Goal: Information Seeking & Learning: Learn about a topic

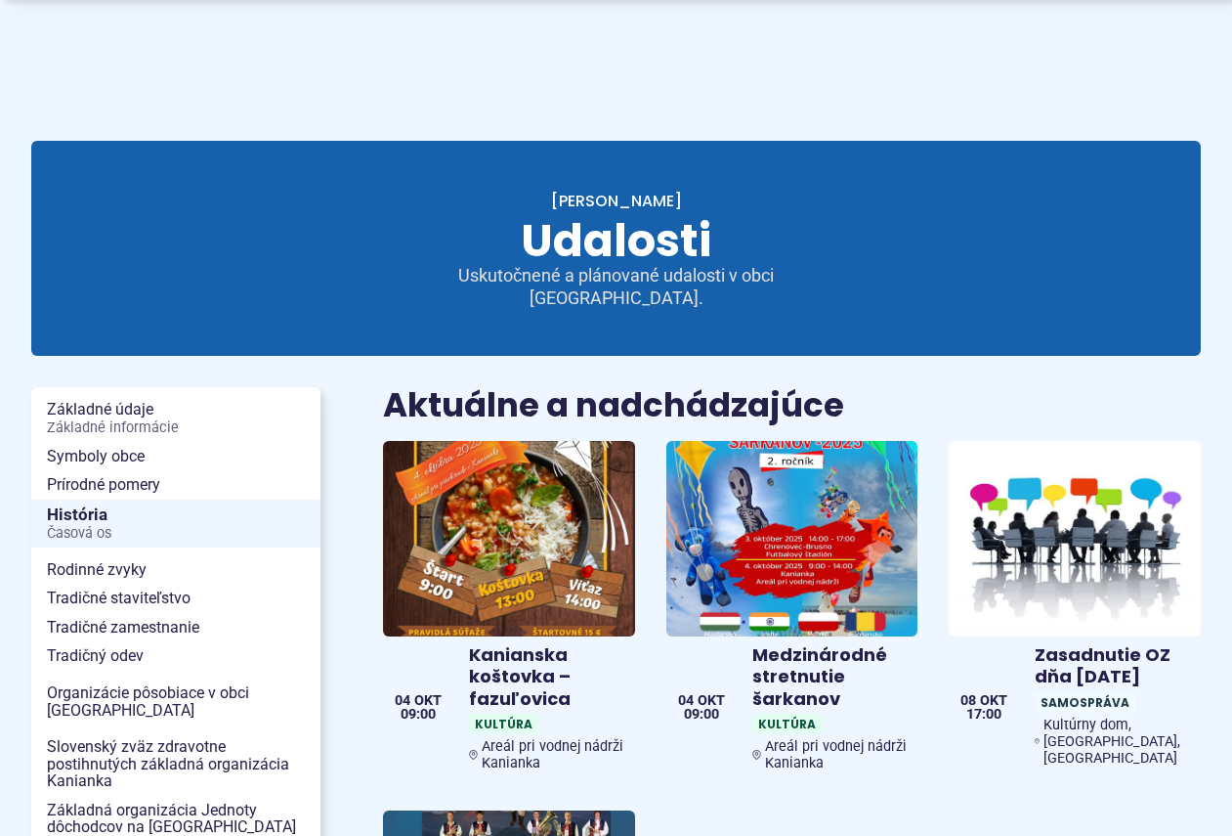
scroll to position [391, 0]
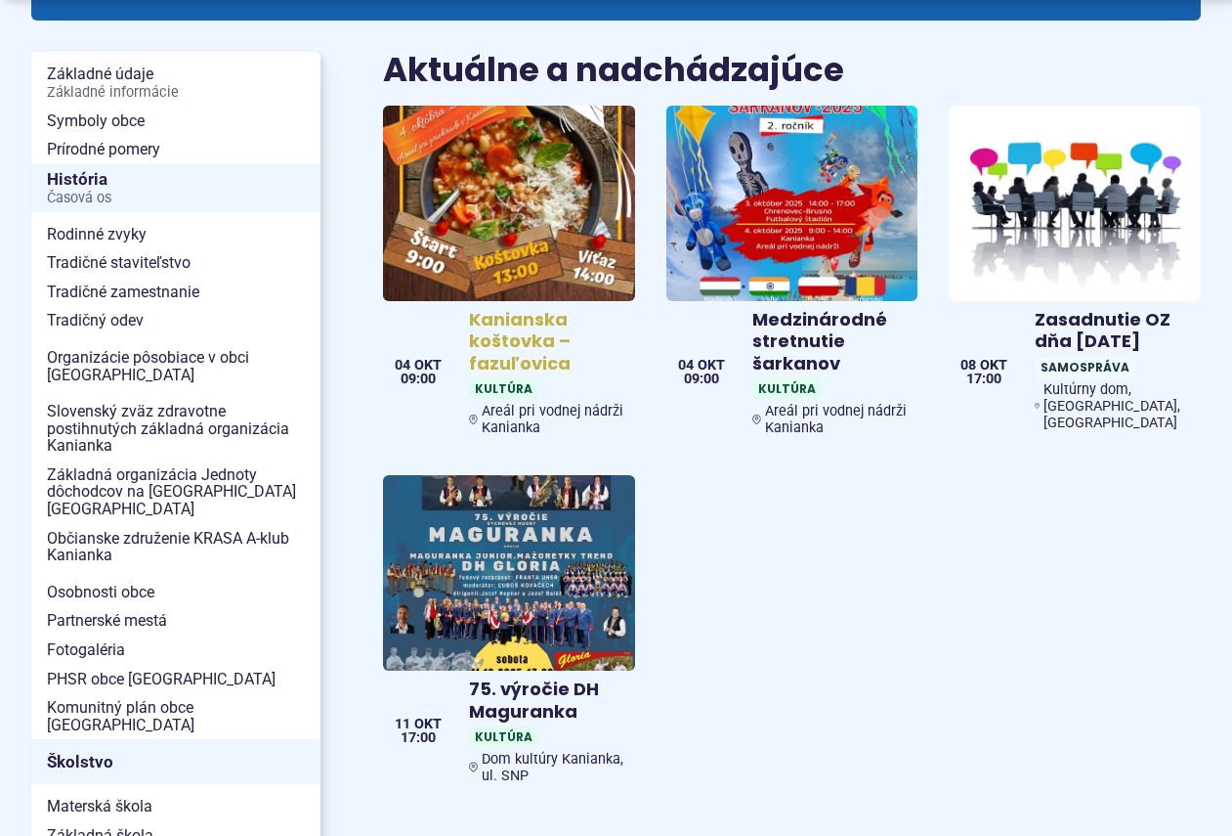
click at [541, 209] on img at bounding box center [509, 203] width 289 height 225
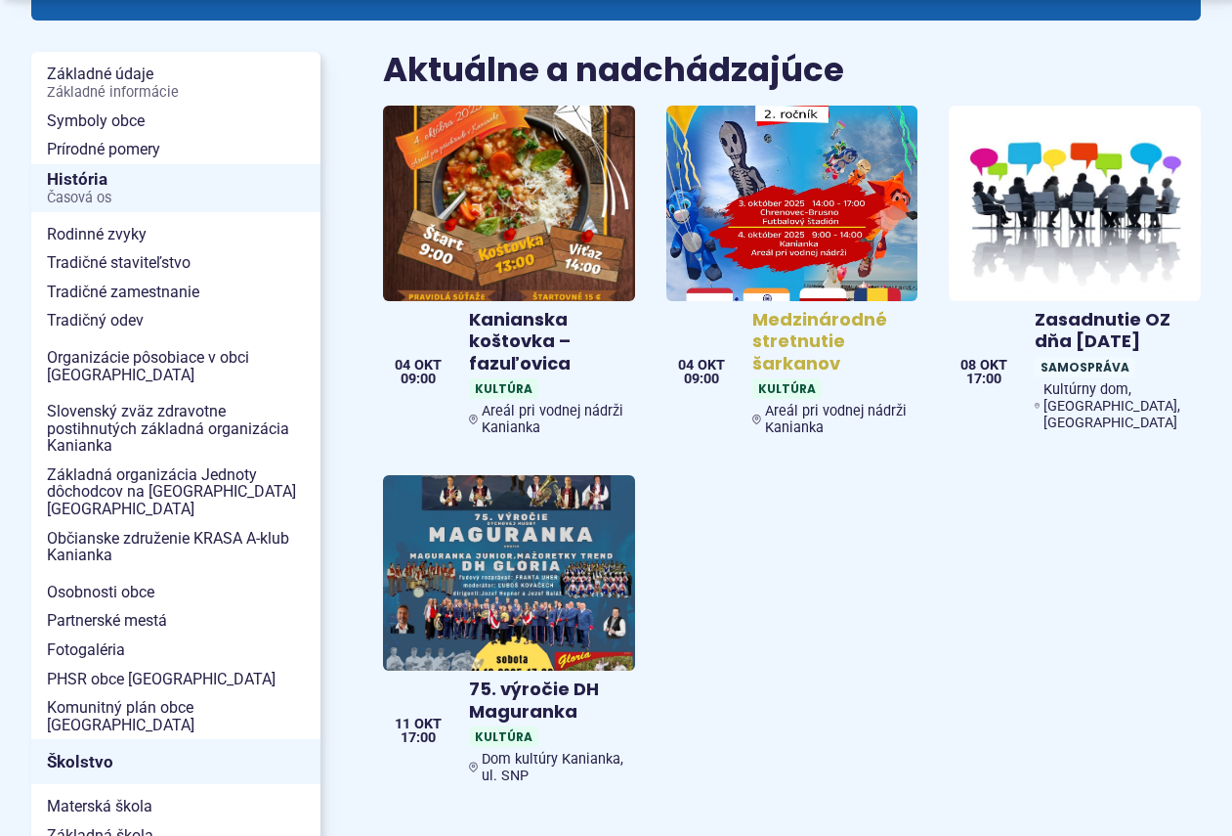
click at [777, 202] on img at bounding box center [791, 203] width 289 height 225
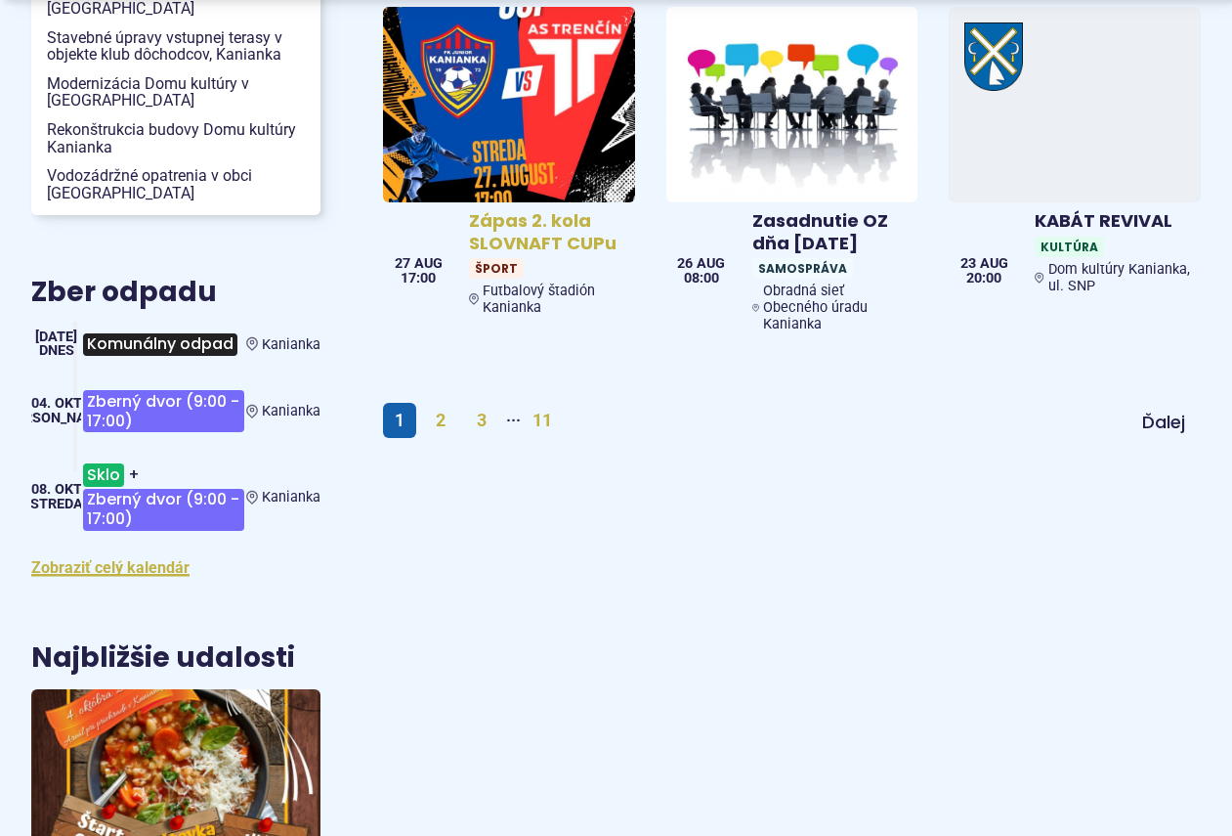
scroll to position [2541, 0]
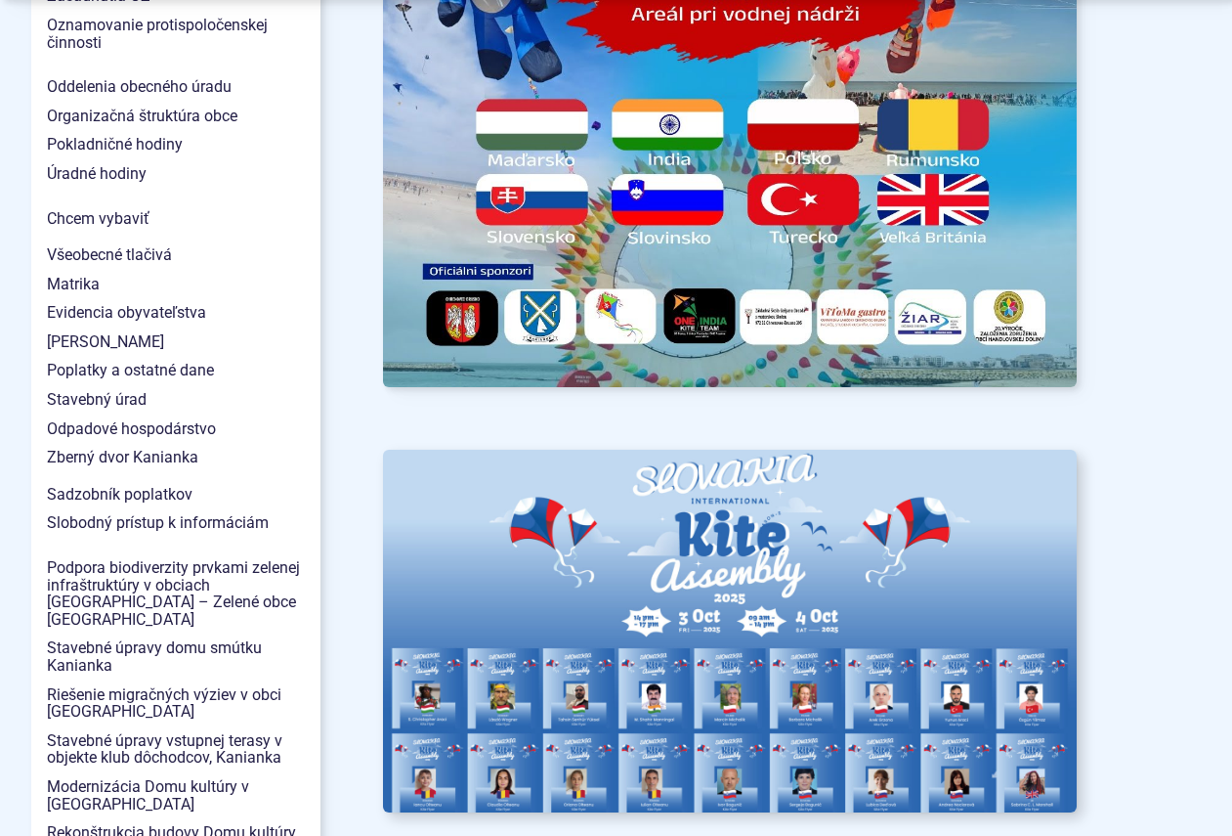
scroll to position [2248, 0]
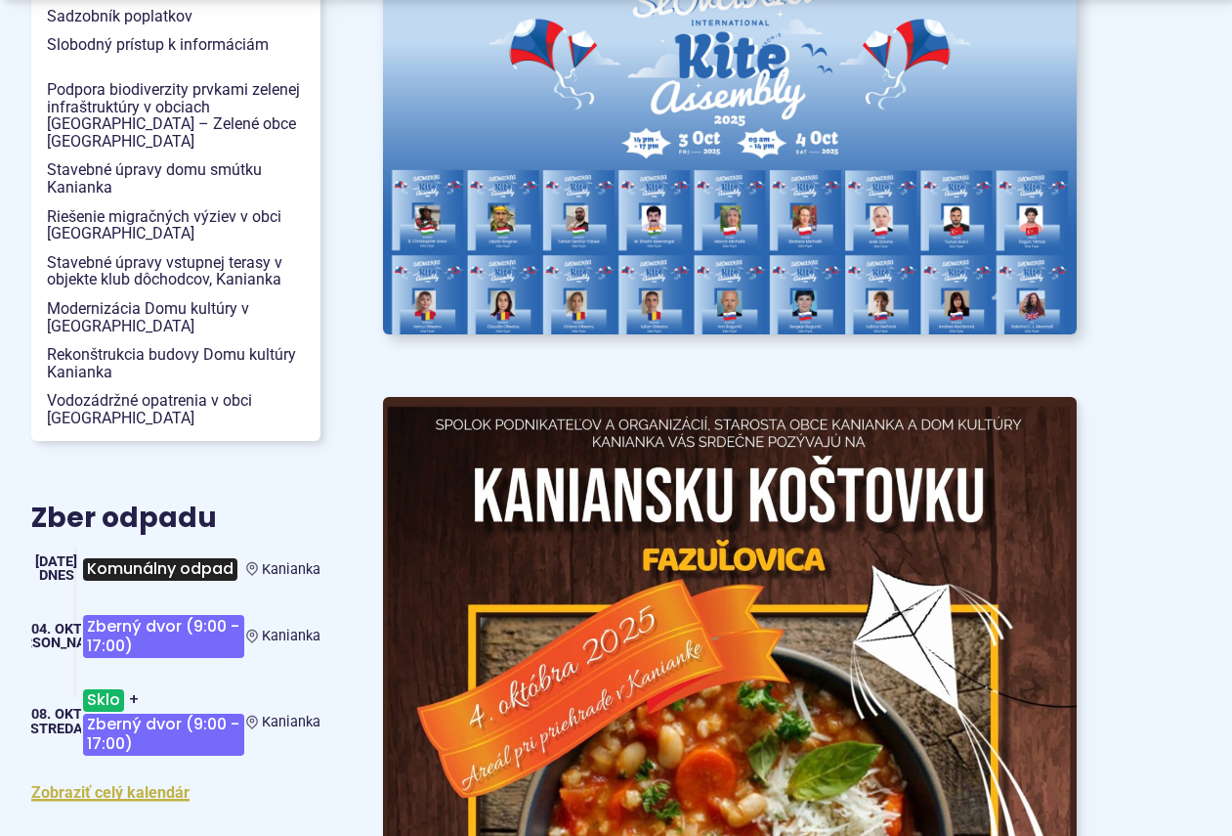
click at [627, 177] on img at bounding box center [730, 153] width 763 height 400
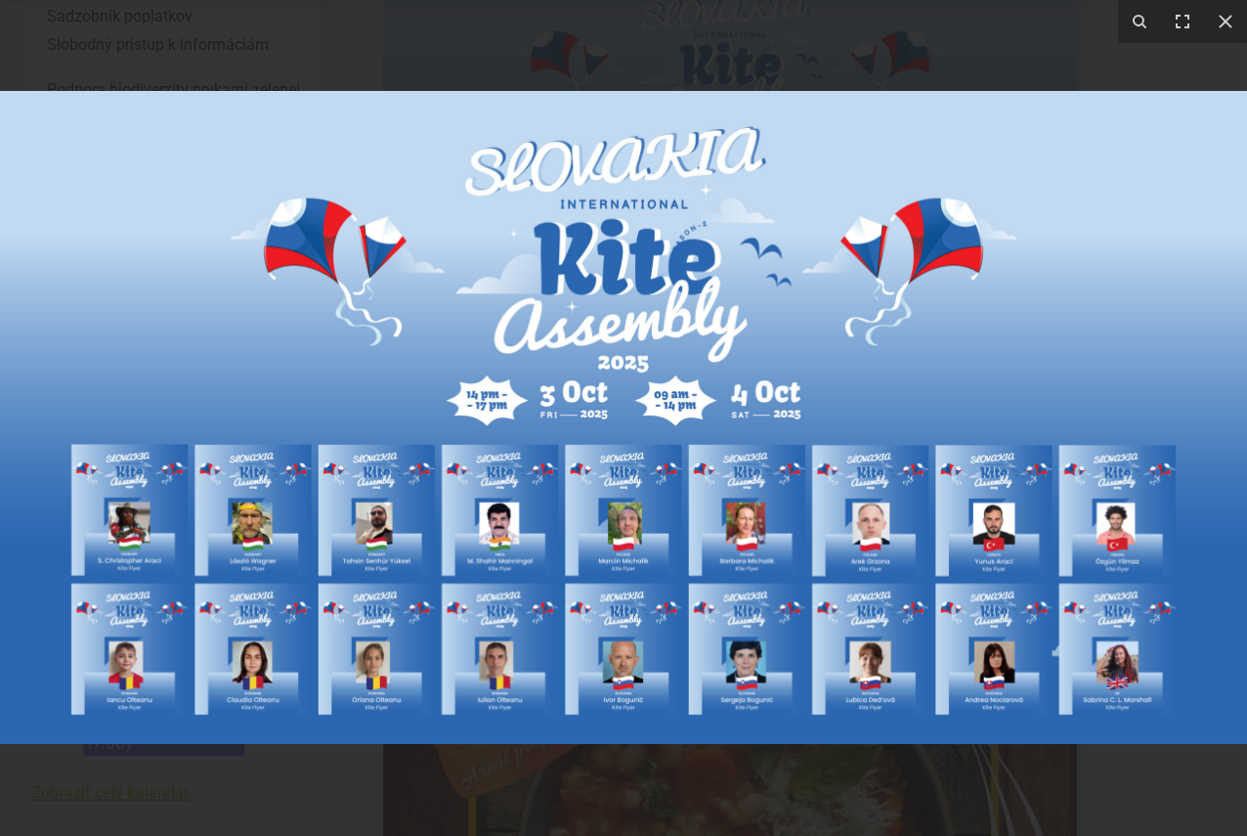
click at [161, 591] on img at bounding box center [623, 417] width 1247 height 653
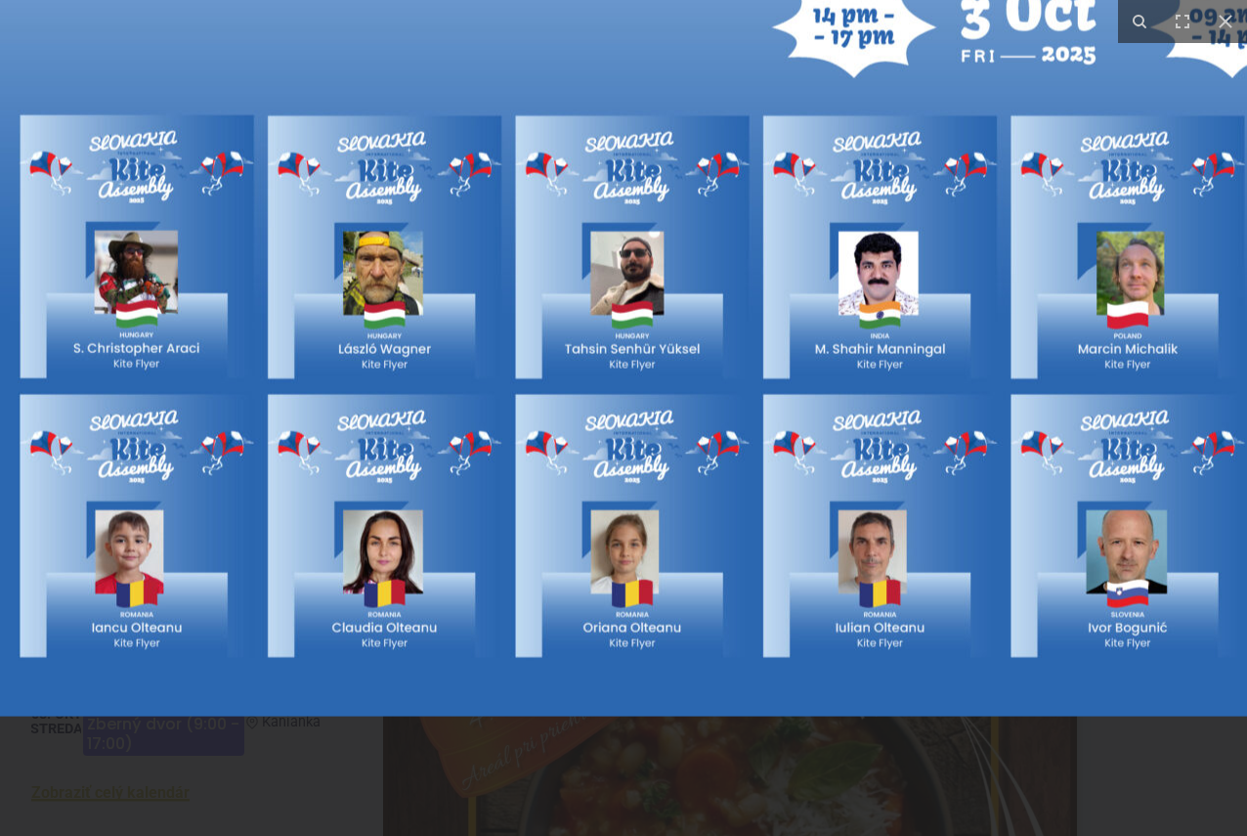
drag, startPoint x: 1046, startPoint y: 755, endPoint x: 1081, endPoint y: 288, distance: 468.5
click at [1085, 289] on img at bounding box center [1128, 62] width 2502 height 1310
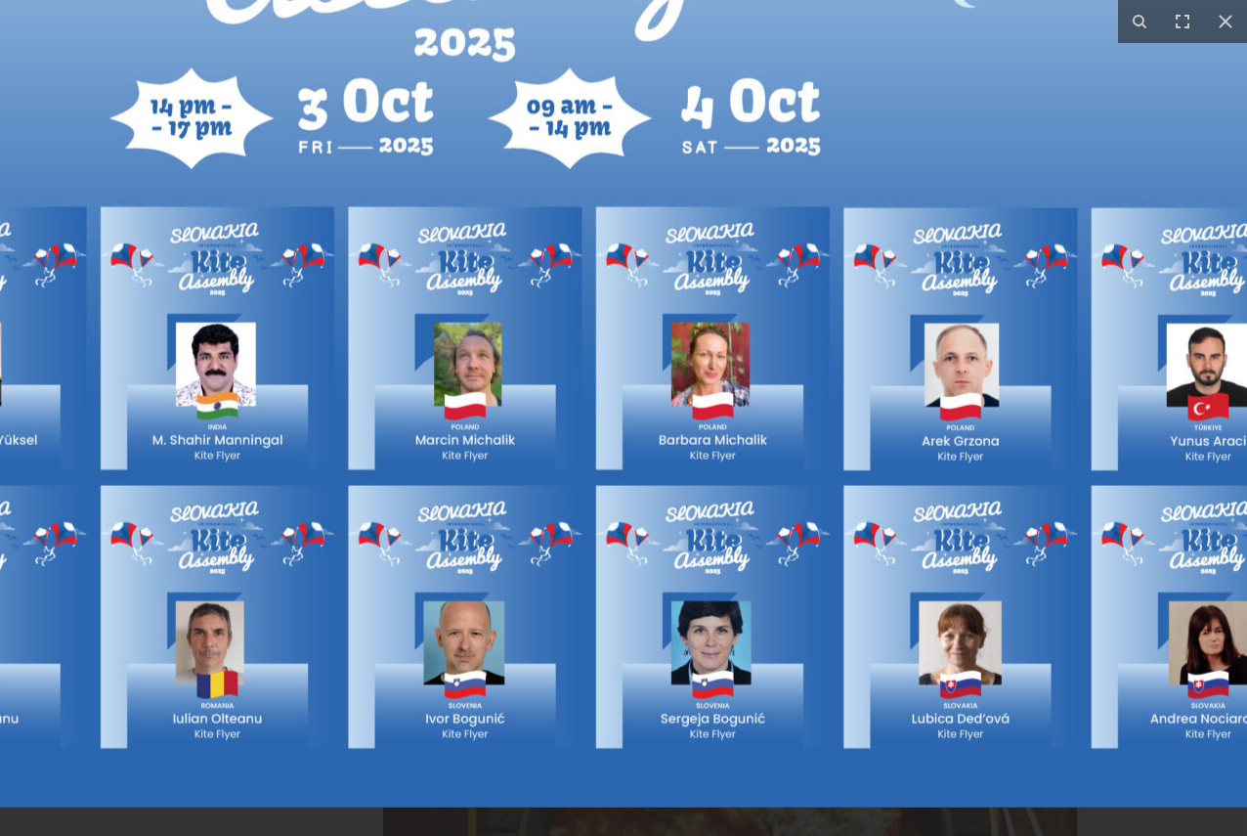
drag, startPoint x: 1088, startPoint y: 777, endPoint x: 422, endPoint y: 705, distance: 669.5
click at [422, 705] on img at bounding box center [465, 153] width 2502 height 1310
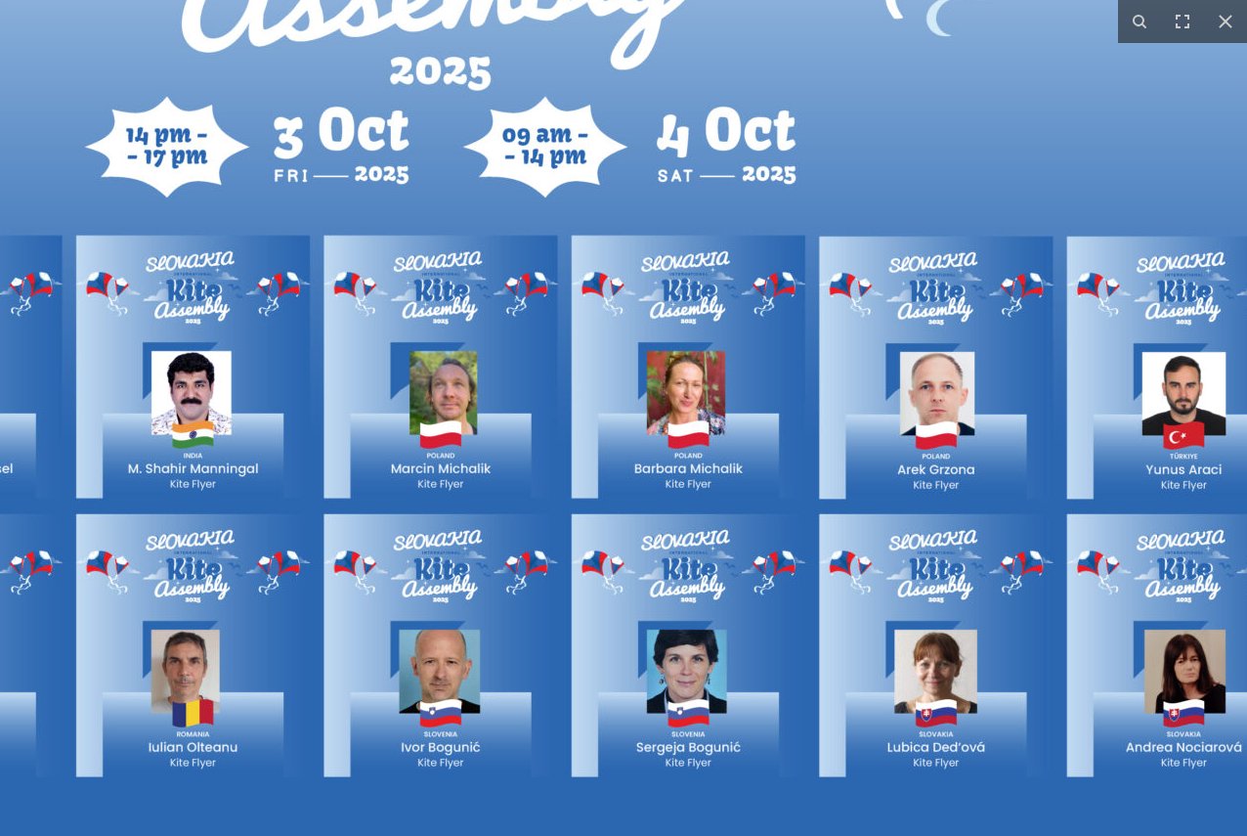
drag, startPoint x: 1167, startPoint y: 766, endPoint x: 1139, endPoint y: 765, distance: 28.4
click at [1139, 765] on img at bounding box center [441, 181] width 2502 height 1310
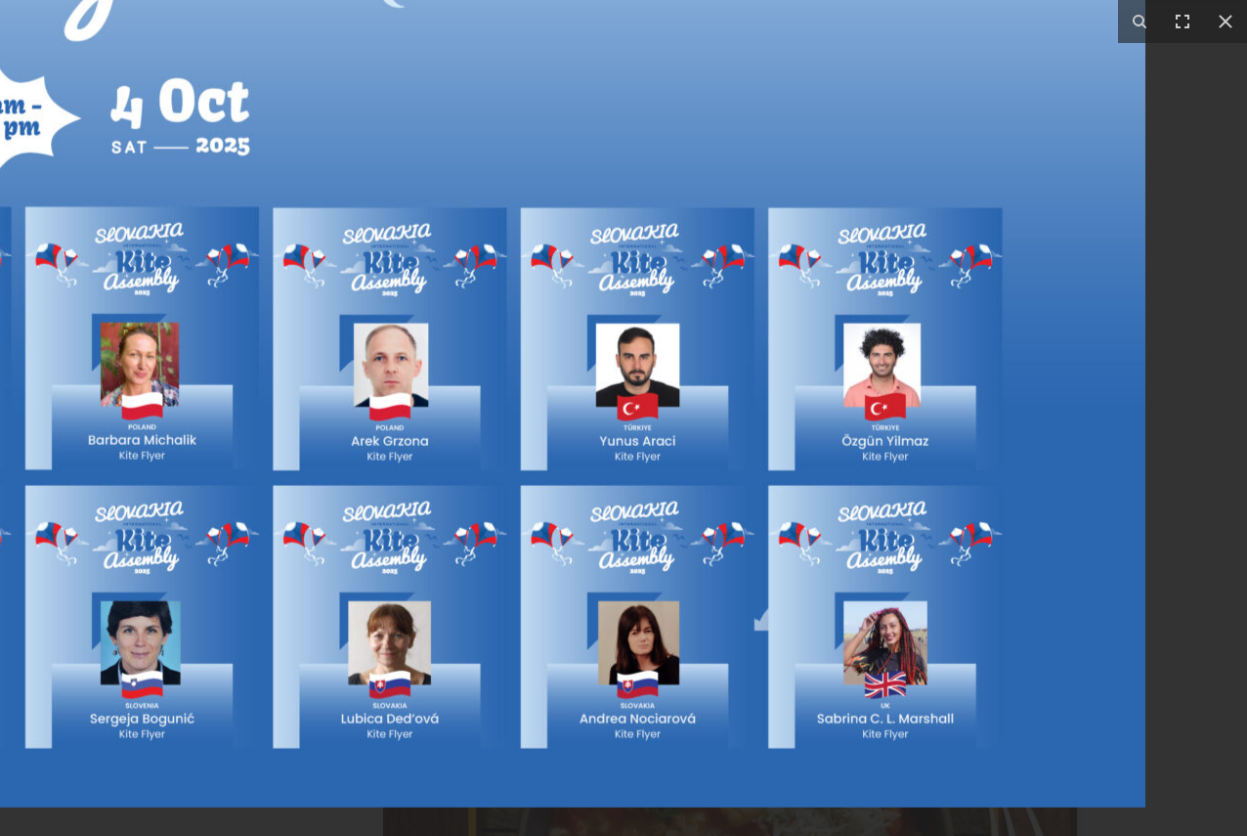
drag, startPoint x: 1133, startPoint y: 436, endPoint x: 356, endPoint y: 365, distance: 780.3
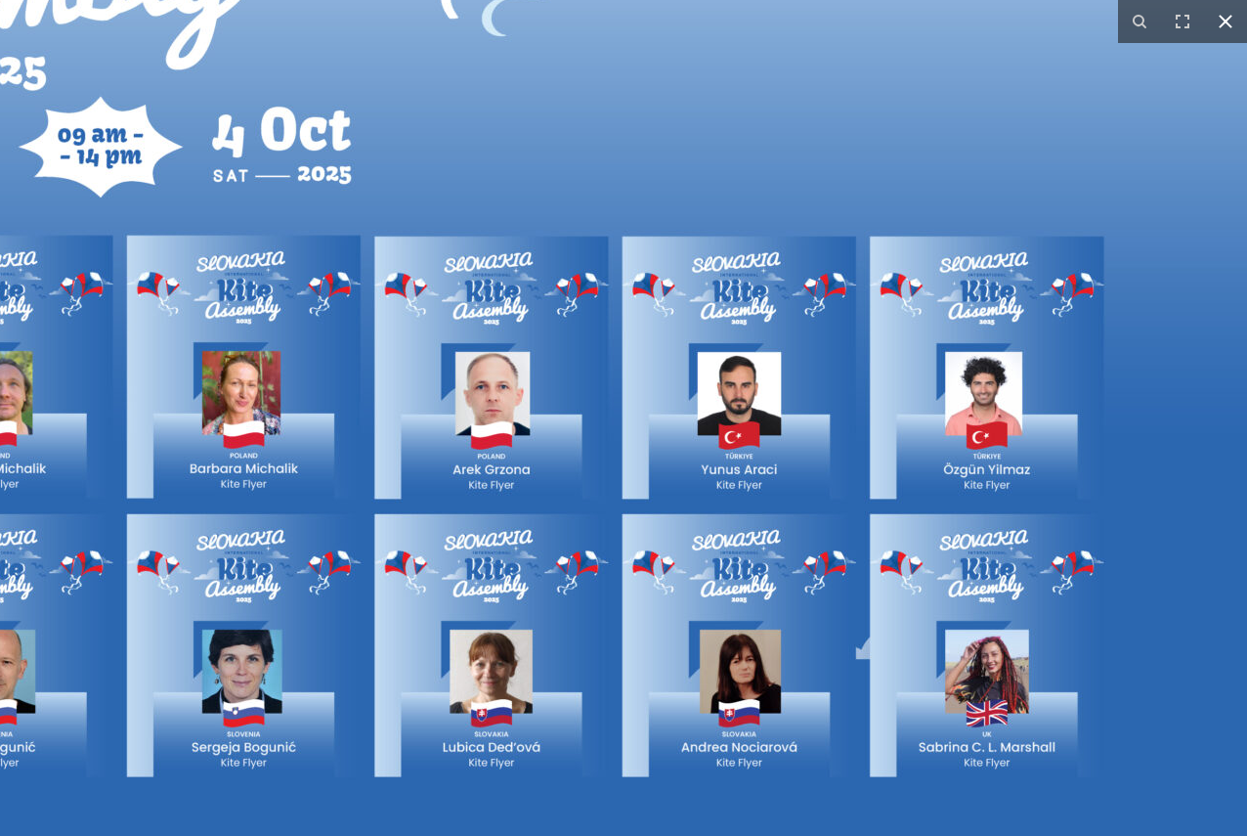
click at [1230, 25] on icon at bounding box center [1226, 22] width 14 height 14
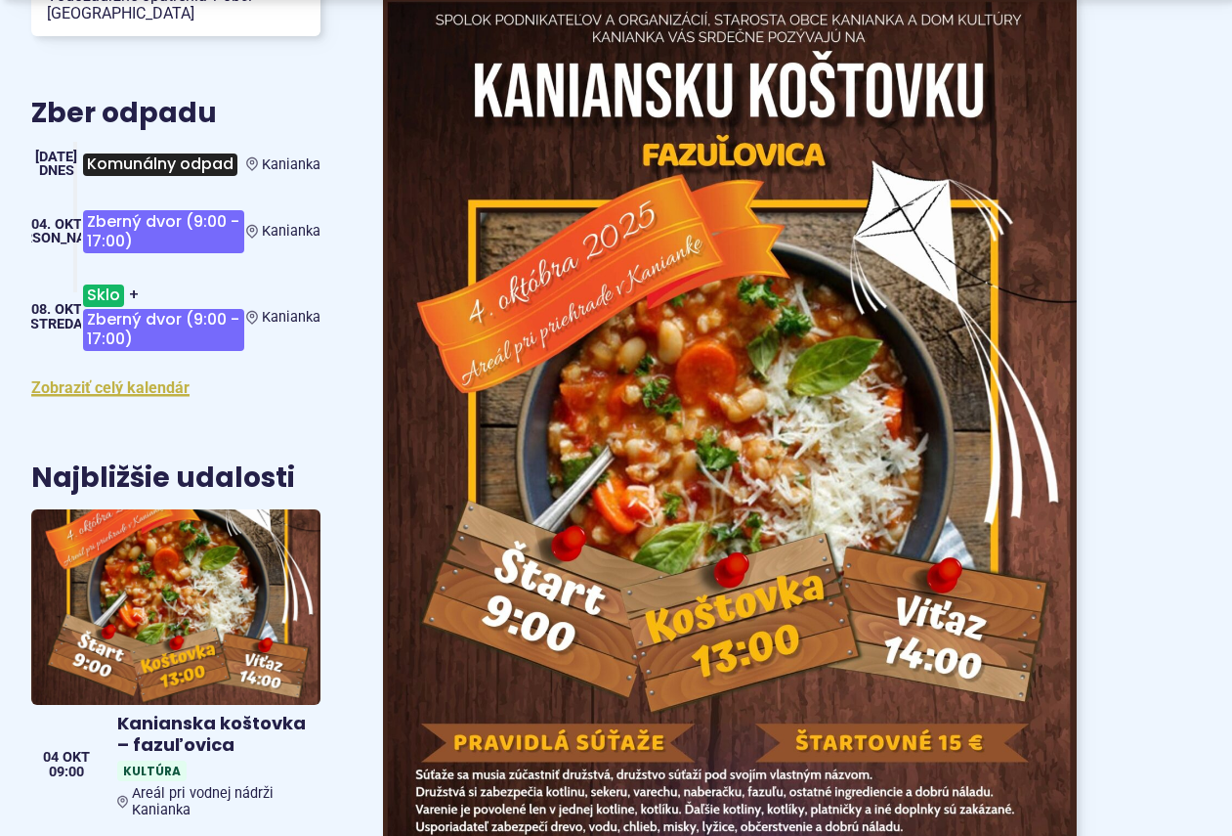
scroll to position [2932, 0]
